Goal: Entertainment & Leisure: Consume media (video, audio)

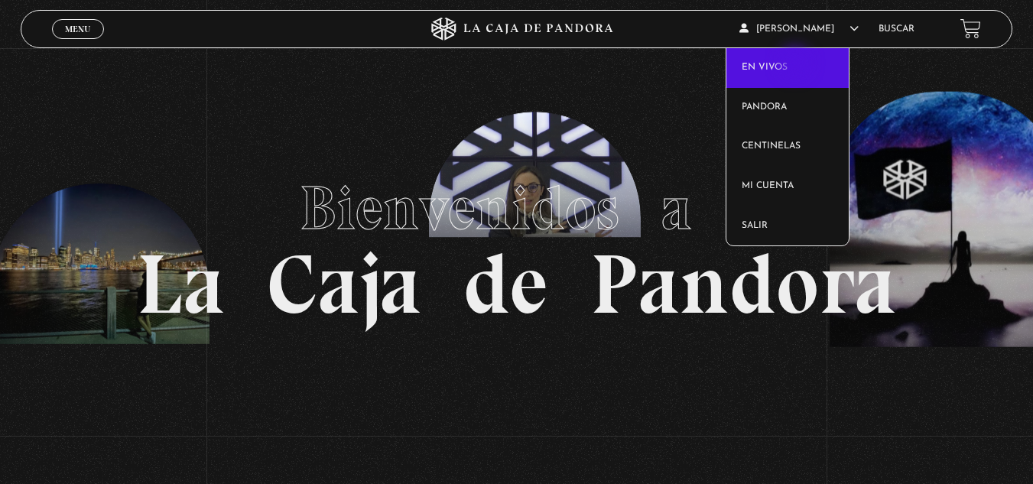
click at [796, 64] on link "En vivos" at bounding box center [787, 68] width 122 height 40
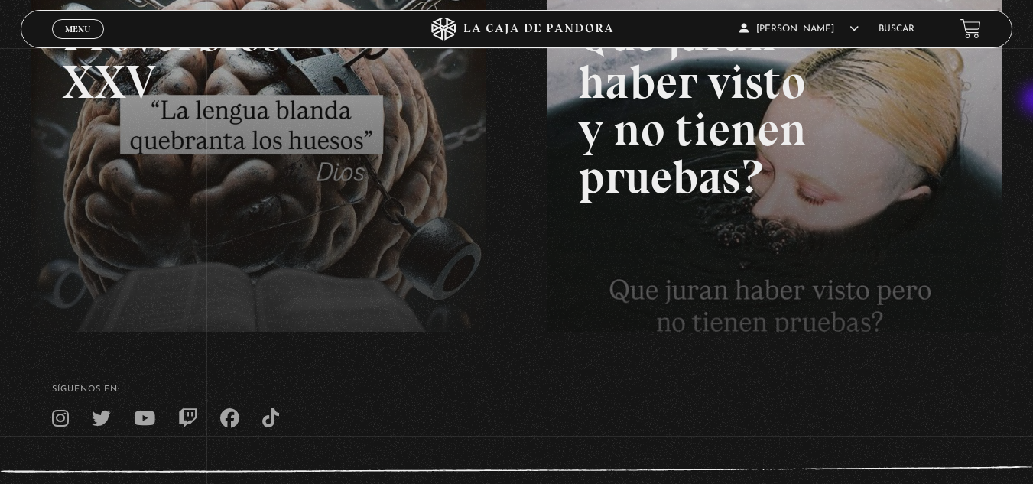
scroll to position [162, 0]
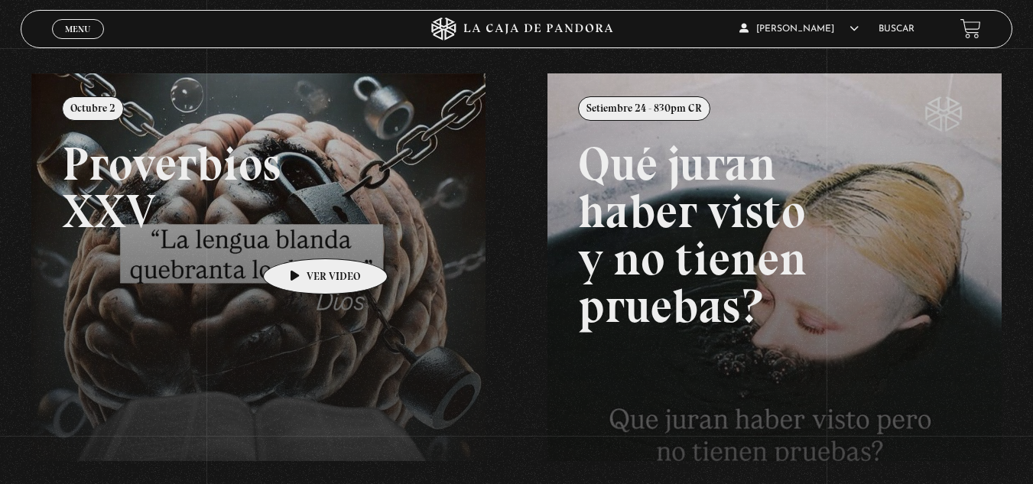
click at [301, 235] on link at bounding box center [547, 315] width 1033 height 484
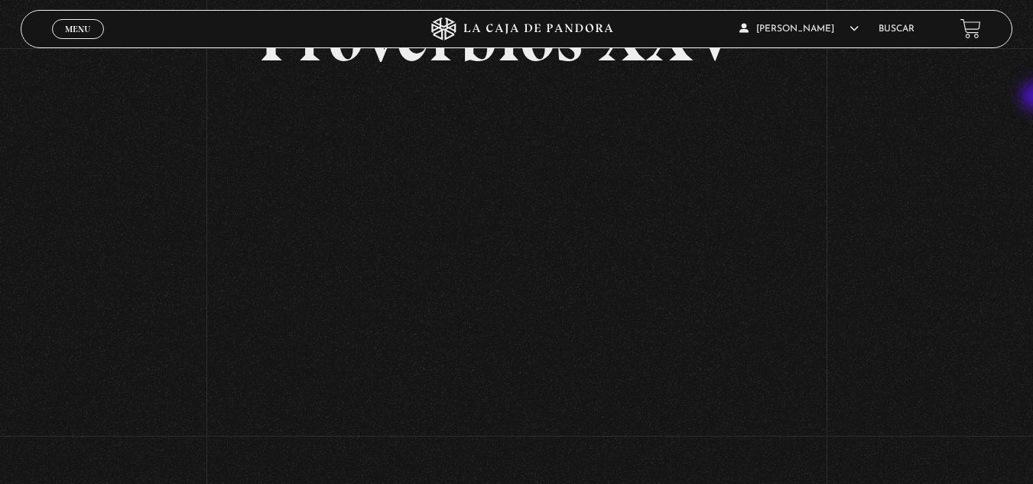
scroll to position [123, 0]
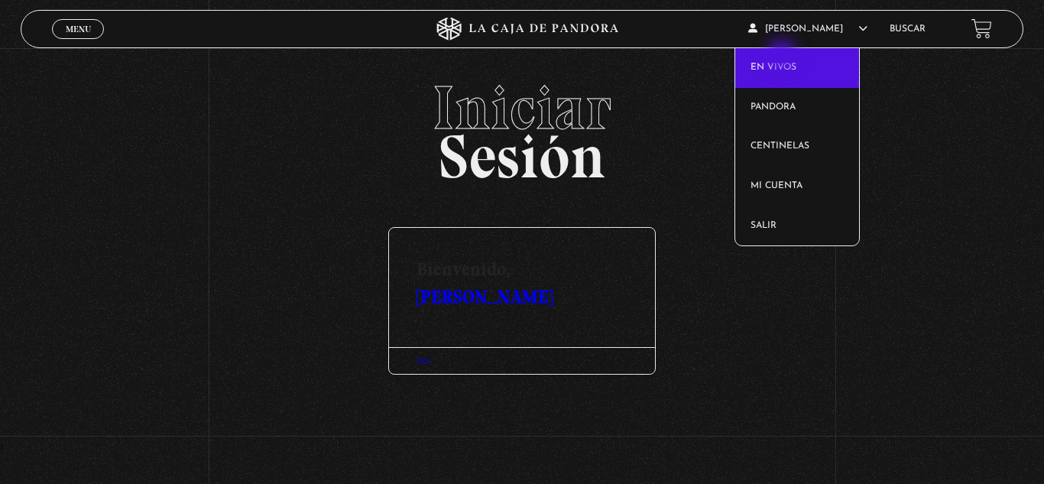
click at [783, 57] on link "En vivos" at bounding box center [797, 68] width 124 height 40
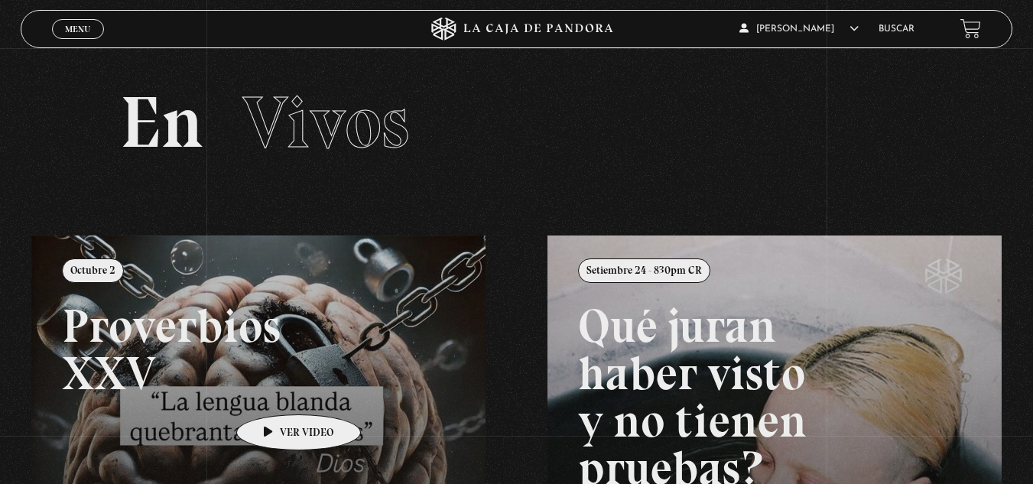
click at [274, 391] on link at bounding box center [547, 477] width 1033 height 484
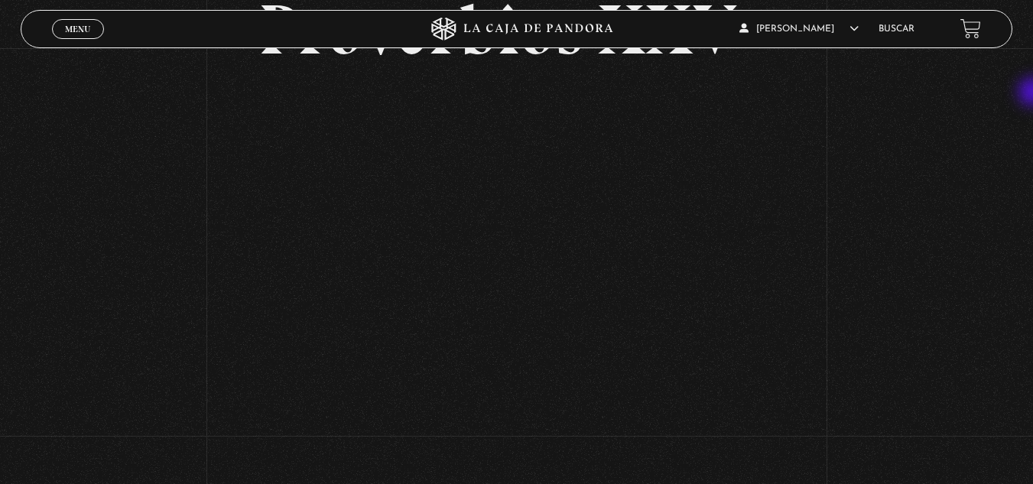
scroll to position [144, 0]
